Goal: Task Accomplishment & Management: Use online tool/utility

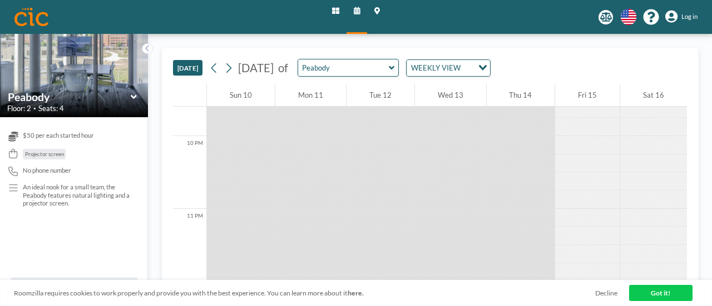
scroll to position [573, 0]
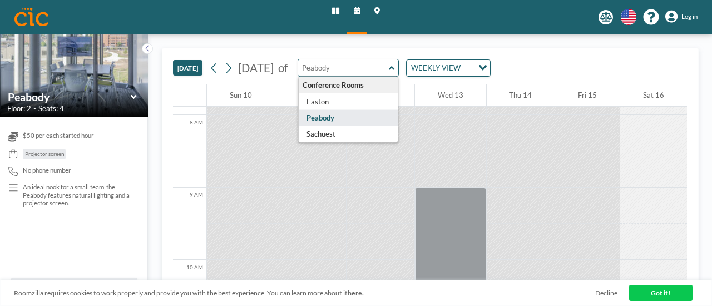
click at [389, 65] on input "text" at bounding box center [343, 68] width 91 height 17
type input "Peabody"
click at [460, 65] on div "WEEKLY VIEW" at bounding box center [440, 67] width 66 height 14
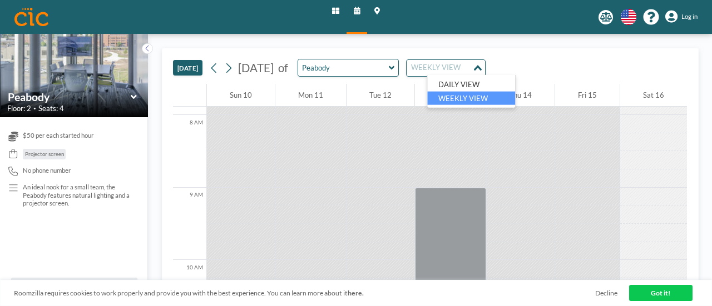
click at [460, 65] on input "Search for option" at bounding box center [439, 68] width 63 height 12
click at [180, 68] on button "[DATE]" at bounding box center [187, 68] width 29 height 16
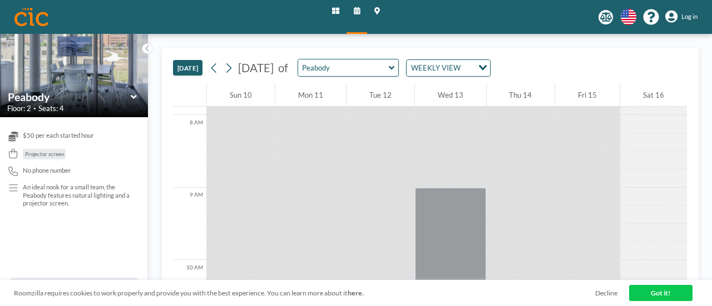
click at [180, 68] on button "[DATE]" at bounding box center [187, 68] width 29 height 16
click at [190, 65] on button "[DATE]" at bounding box center [187, 68] width 29 height 16
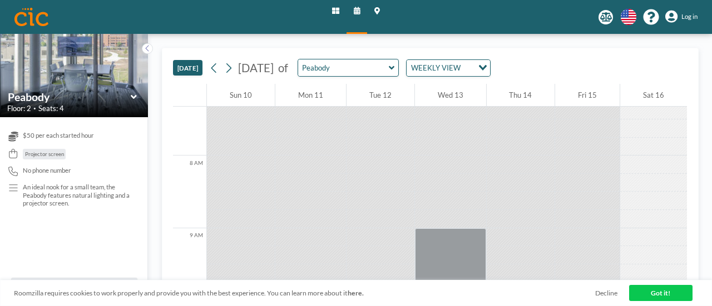
scroll to position [528, 0]
click at [232, 70] on icon at bounding box center [228, 67] width 8 height 13
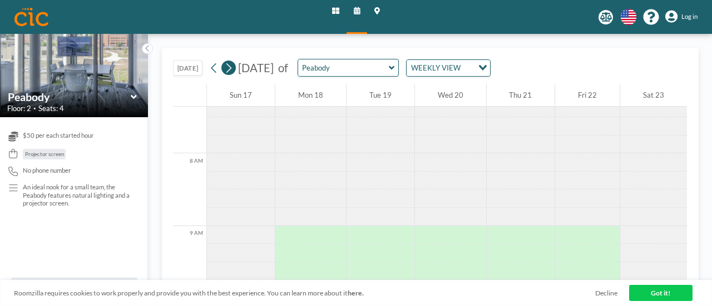
scroll to position [560, 0]
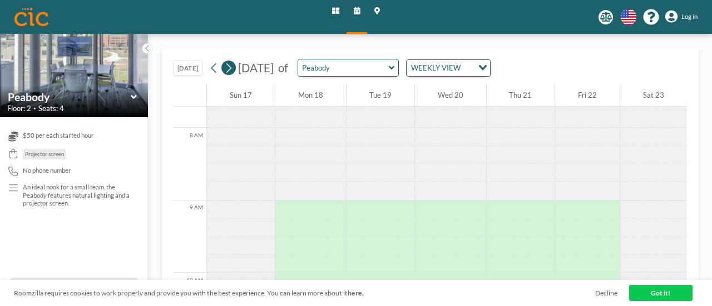
click at [231, 66] on icon at bounding box center [228, 67] width 5 height 9
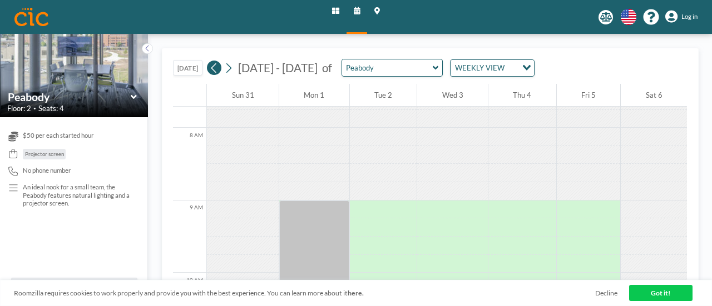
click at [210, 66] on button at bounding box center [214, 68] width 14 height 14
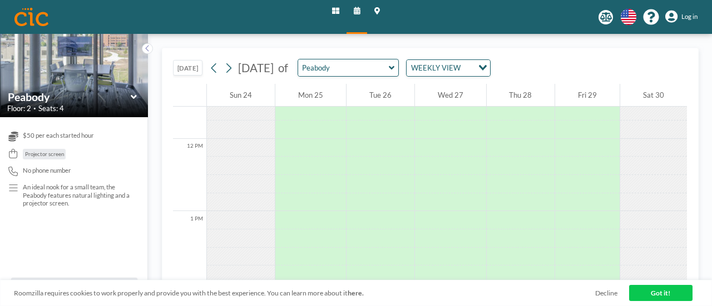
scroll to position [810, 0]
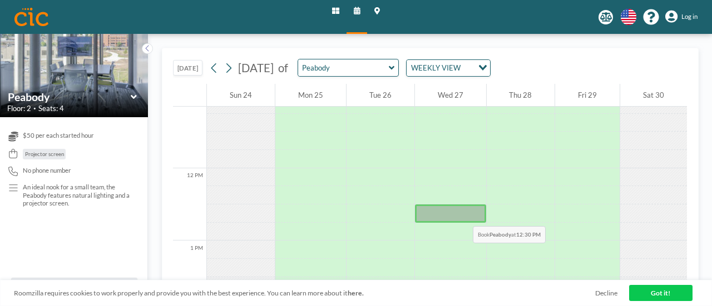
click at [459, 214] on div at bounding box center [450, 214] width 71 height 18
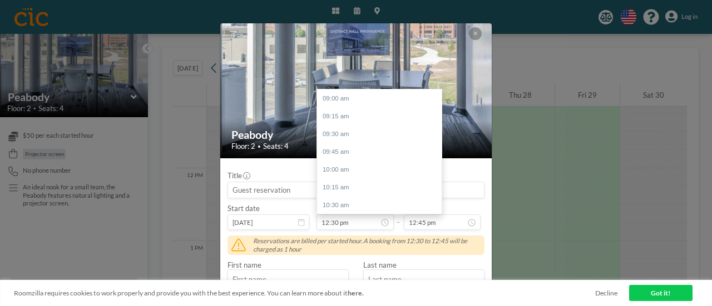
scroll to position [249, 0]
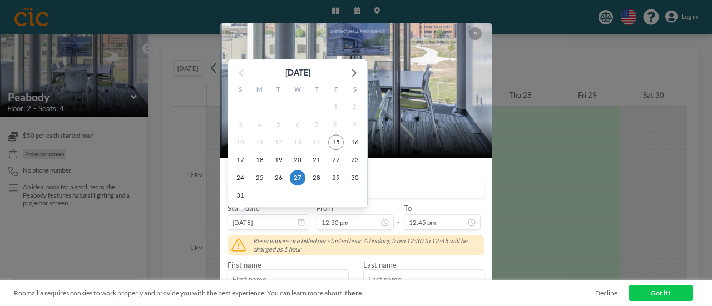
click at [296, 223] on input "[DATE]" at bounding box center [268, 223] width 82 height 16
click at [281, 176] on span "26" at bounding box center [279, 178] width 16 height 16
type input "[DATE]"
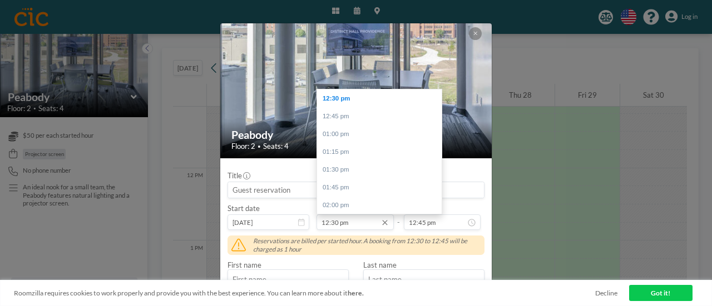
click at [352, 224] on input "12:30 pm" at bounding box center [354, 223] width 77 height 16
drag, startPoint x: 438, startPoint y: 147, endPoint x: 438, endPoint y: 140, distance: 7.8
click at [438, 140] on div at bounding box center [438, 147] width 3 height 26
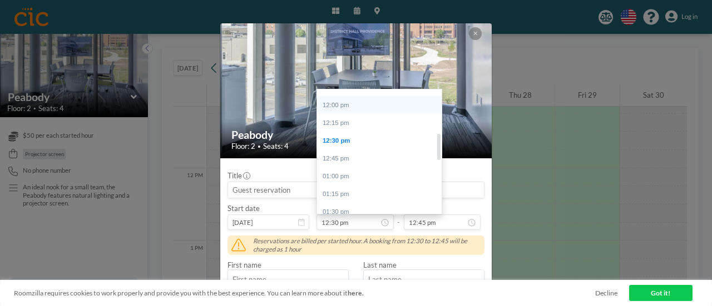
click at [380, 108] on div "12:00 pm" at bounding box center [382, 105] width 130 height 18
type input "12:00 pm"
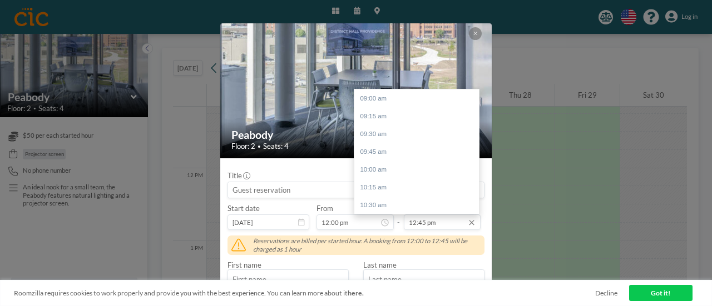
scroll to position [267, 0]
click at [418, 223] on input "12:45 pm" at bounding box center [442, 223] width 77 height 16
drag, startPoint x: 472, startPoint y: 155, endPoint x: 461, endPoint y: 195, distance: 41.0
click at [461, 195] on div "09:00 am 09:15 am 09:30 am 09:45 am 10:00 am 10:15 am 10:30 am 10:45 am 11:00 a…" at bounding box center [416, 152] width 125 height 125
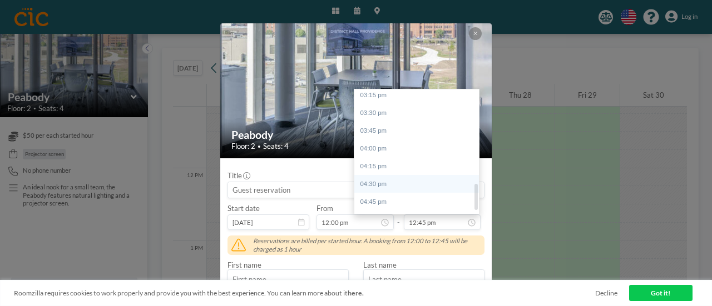
click at [423, 186] on div "04:30 pm" at bounding box center [419, 184] width 130 height 18
type input "04:30 pm"
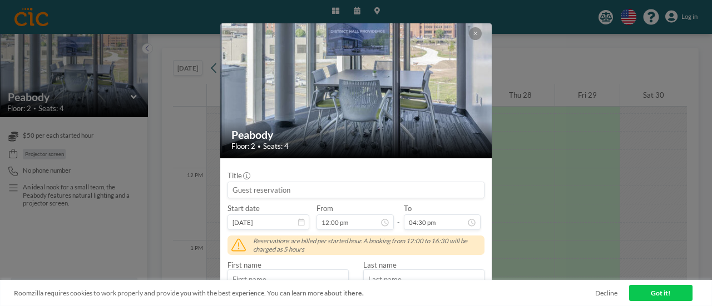
scroll to position [177, 0]
